Goal: Find specific page/section: Find specific page/section

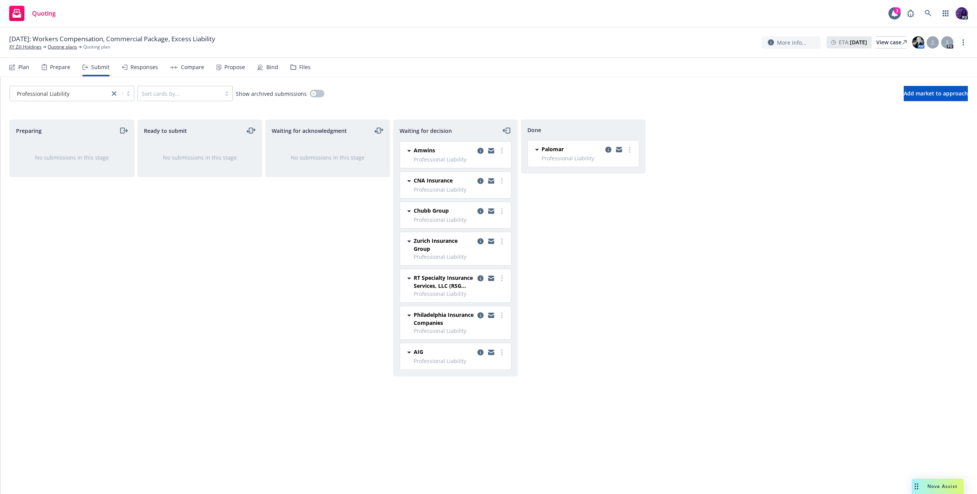
drag, startPoint x: 569, startPoint y: 249, endPoint x: 521, endPoint y: 233, distance: 50.7
click at [565, 247] on div "Done Palomar Professional Liability Tuesday, September 16, 2025 at 7:15 PM" at bounding box center [583, 298] width 125 height 358
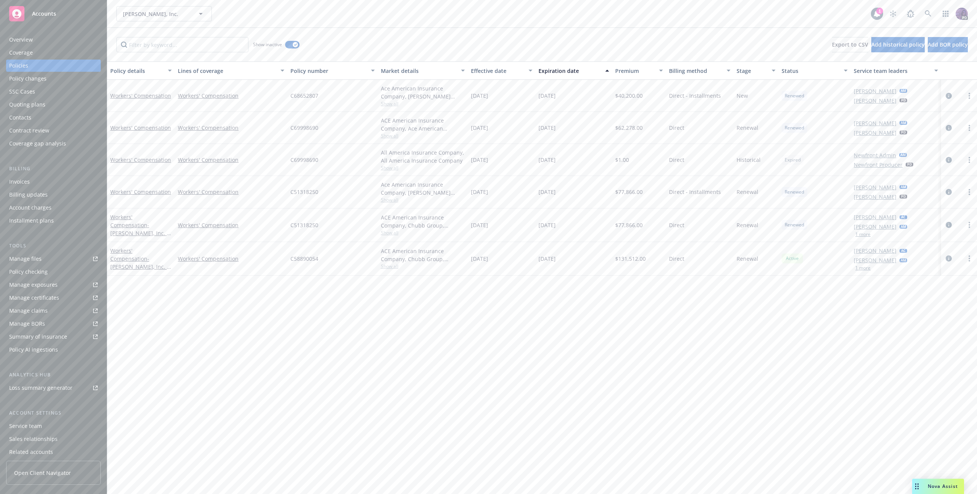
click at [250, 8] on div "[PERSON_NAME], Inc. [PERSON_NAME], Inc." at bounding box center [493, 13] width 755 height 15
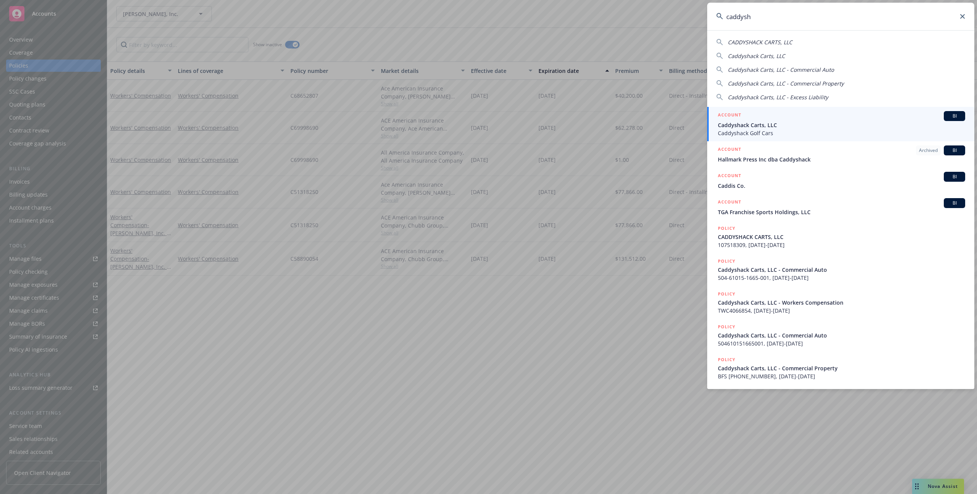
type input "caddysh"
click at [817, 126] on span "Caddyshack Carts, LLC" at bounding box center [841, 125] width 247 height 8
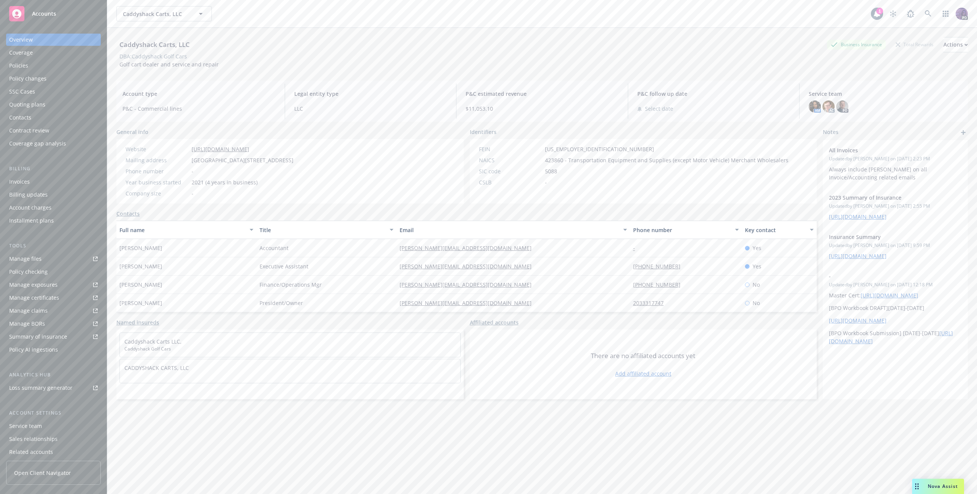
click at [72, 67] on div "Policies" at bounding box center [53, 66] width 89 height 12
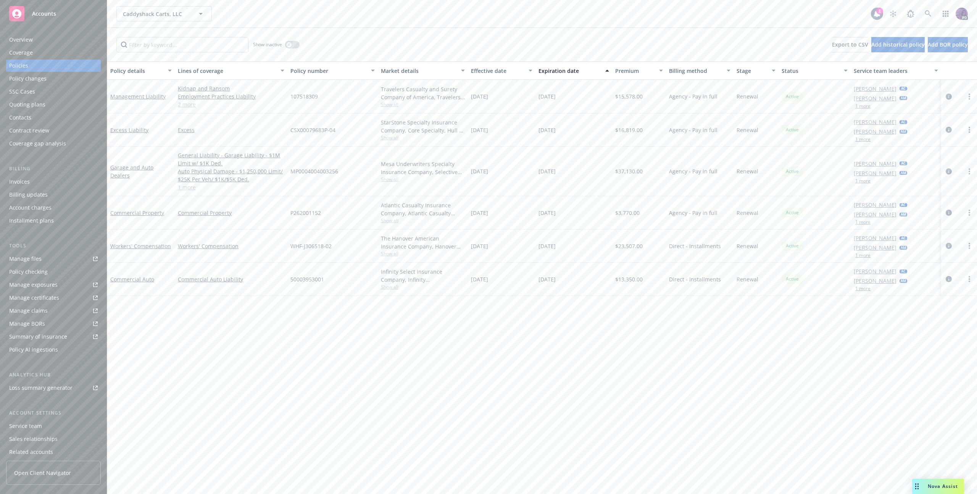
click at [312, 170] on span "MP0004004003256" at bounding box center [314, 171] width 48 height 8
